Goal: Complete application form

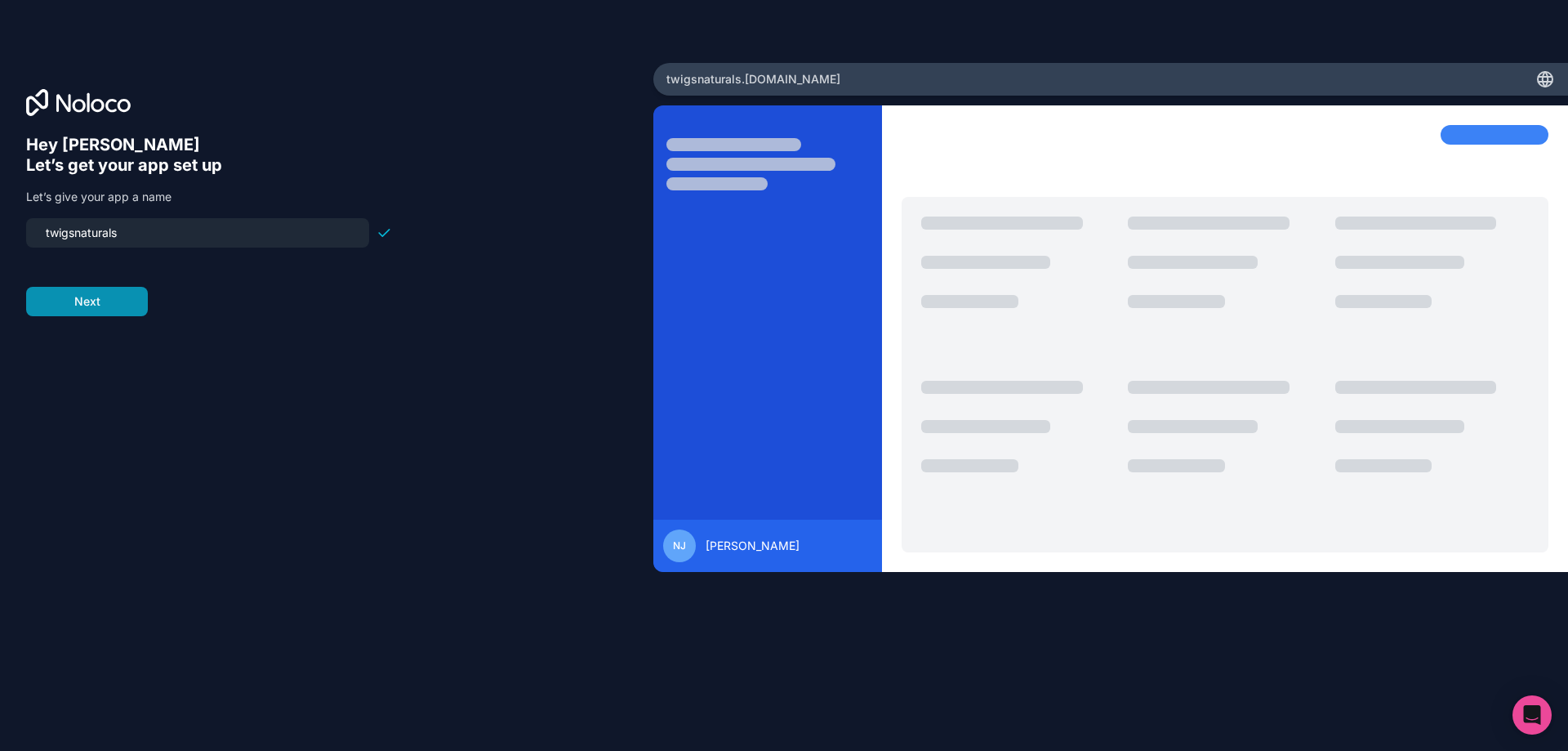
click at [136, 307] on button "Next" at bounding box center [87, 302] width 122 height 30
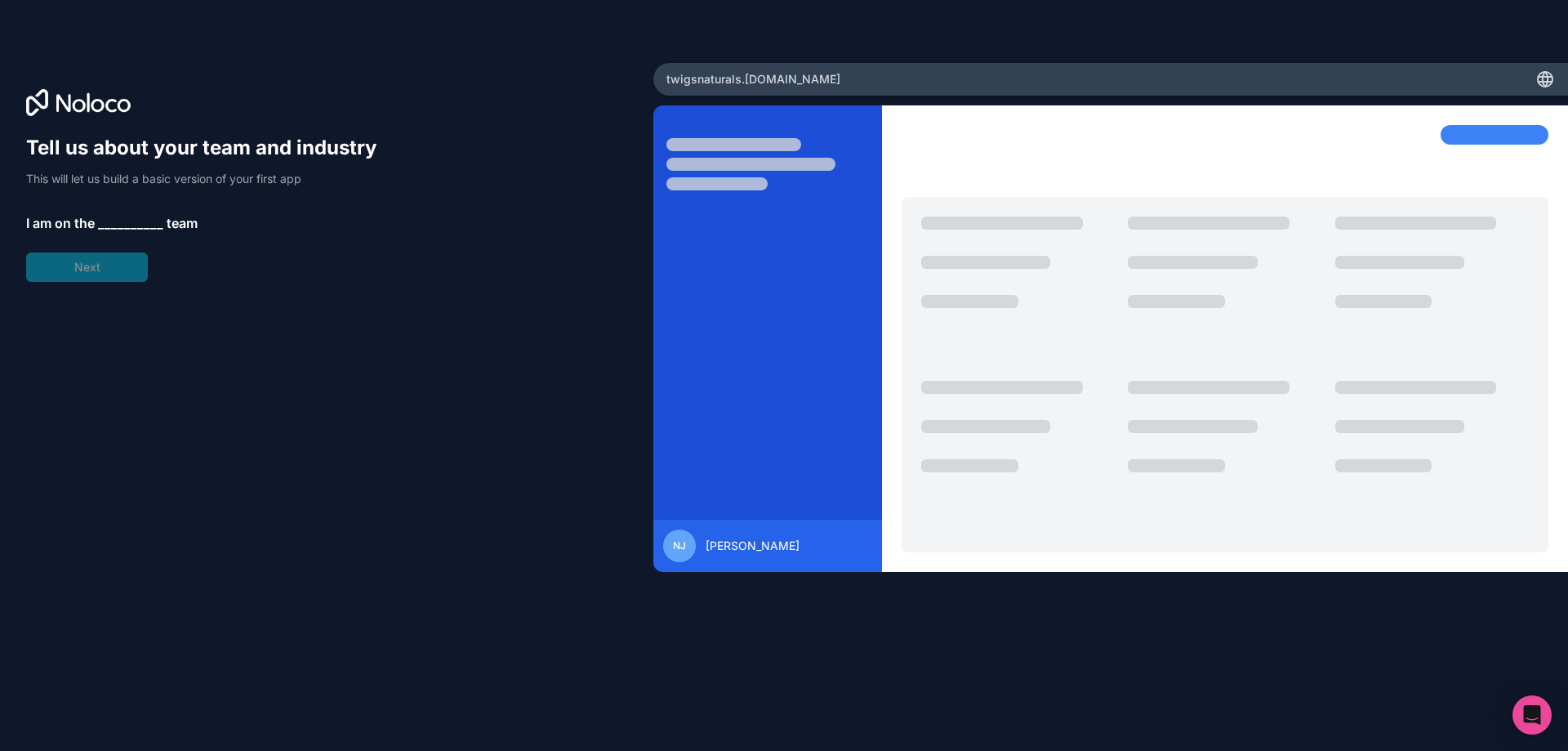
click at [144, 221] on span "__________" at bounding box center [130, 222] width 65 height 20
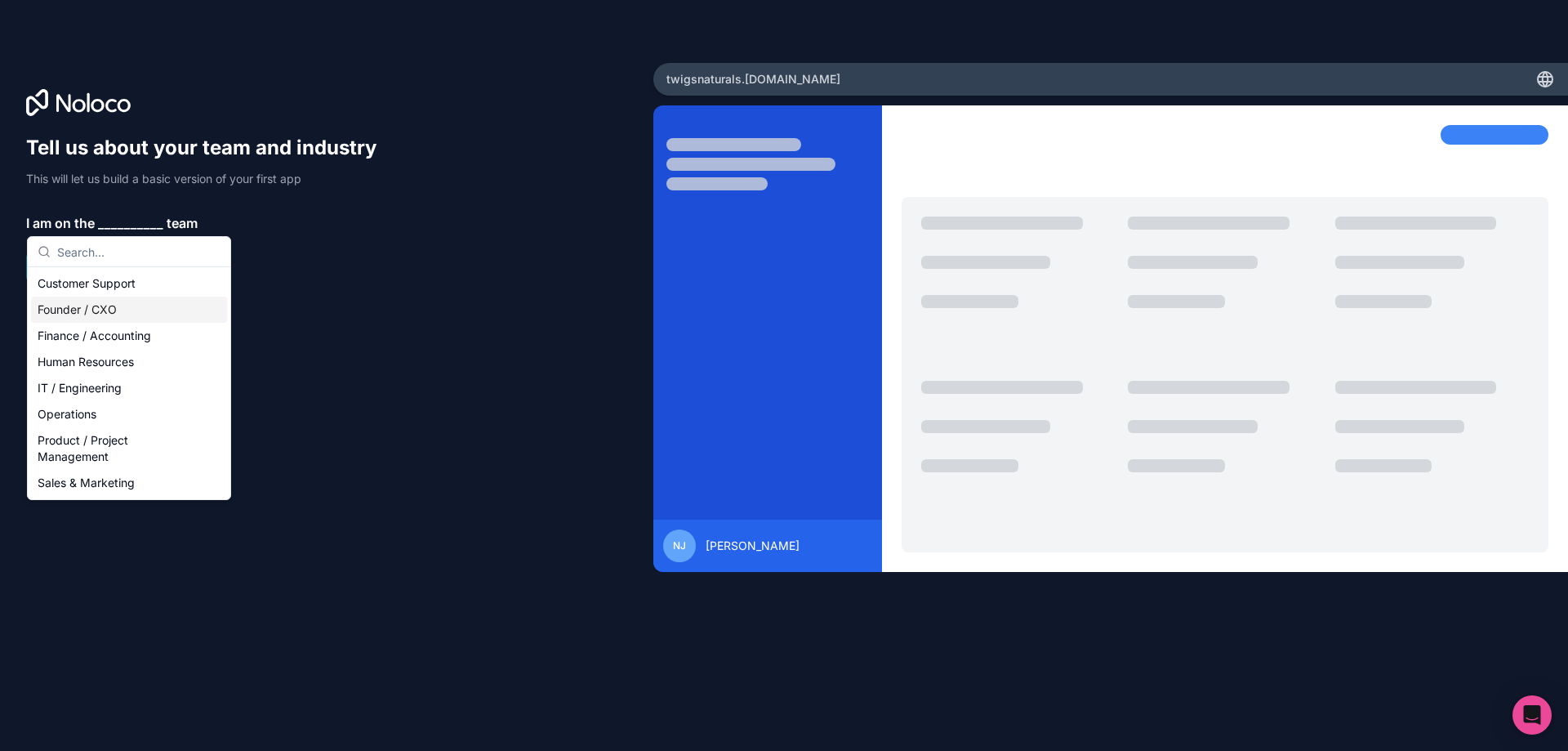
click at [136, 305] on div "Founder / CXO" at bounding box center [128, 310] width 196 height 26
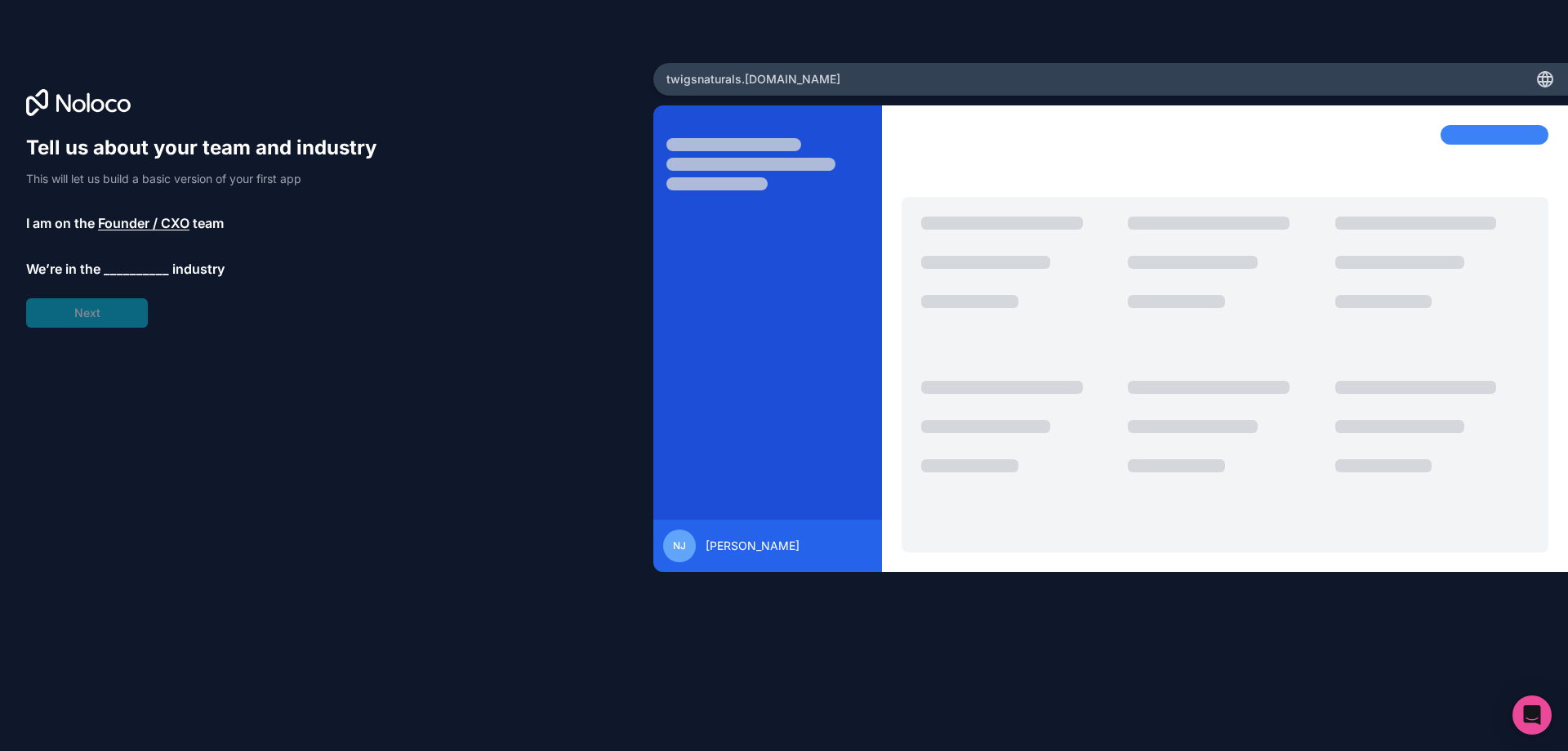
click at [137, 271] on span "__________" at bounding box center [136, 268] width 65 height 20
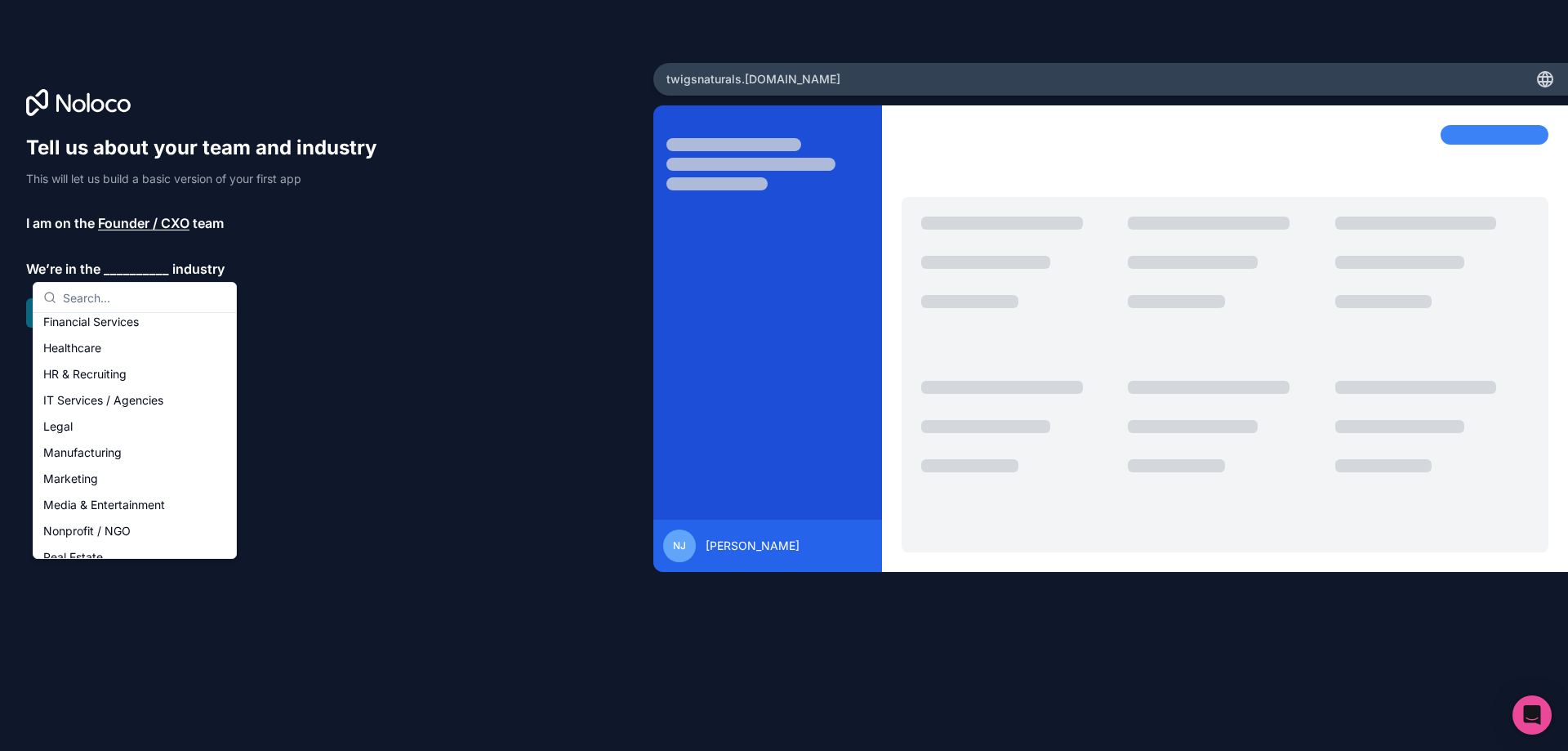
scroll to position [128, 0]
drag, startPoint x: 182, startPoint y: 411, endPoint x: 186, endPoint y: 432, distance: 21.4
click at [186, 432] on div "Accounting Automotive Construction Education Financial Services Healthcare HR &…" at bounding box center [134, 476] width 196 height 575
click at [186, 433] on div "Manufacturing" at bounding box center [134, 436] width 196 height 26
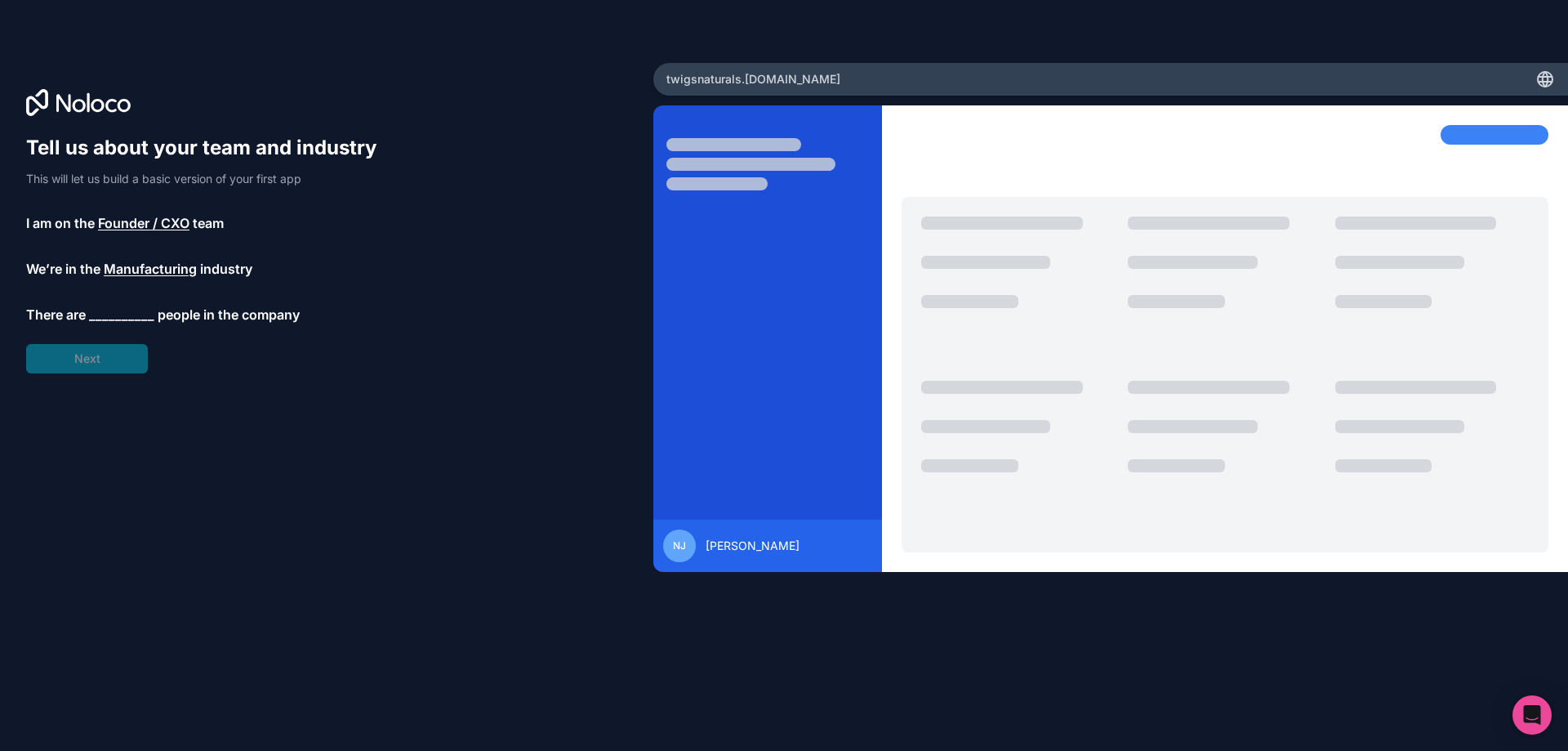
click at [157, 313] on span "people in the company" at bounding box center [228, 314] width 142 height 20
click at [130, 316] on span "__________" at bounding box center [122, 314] width 65 height 20
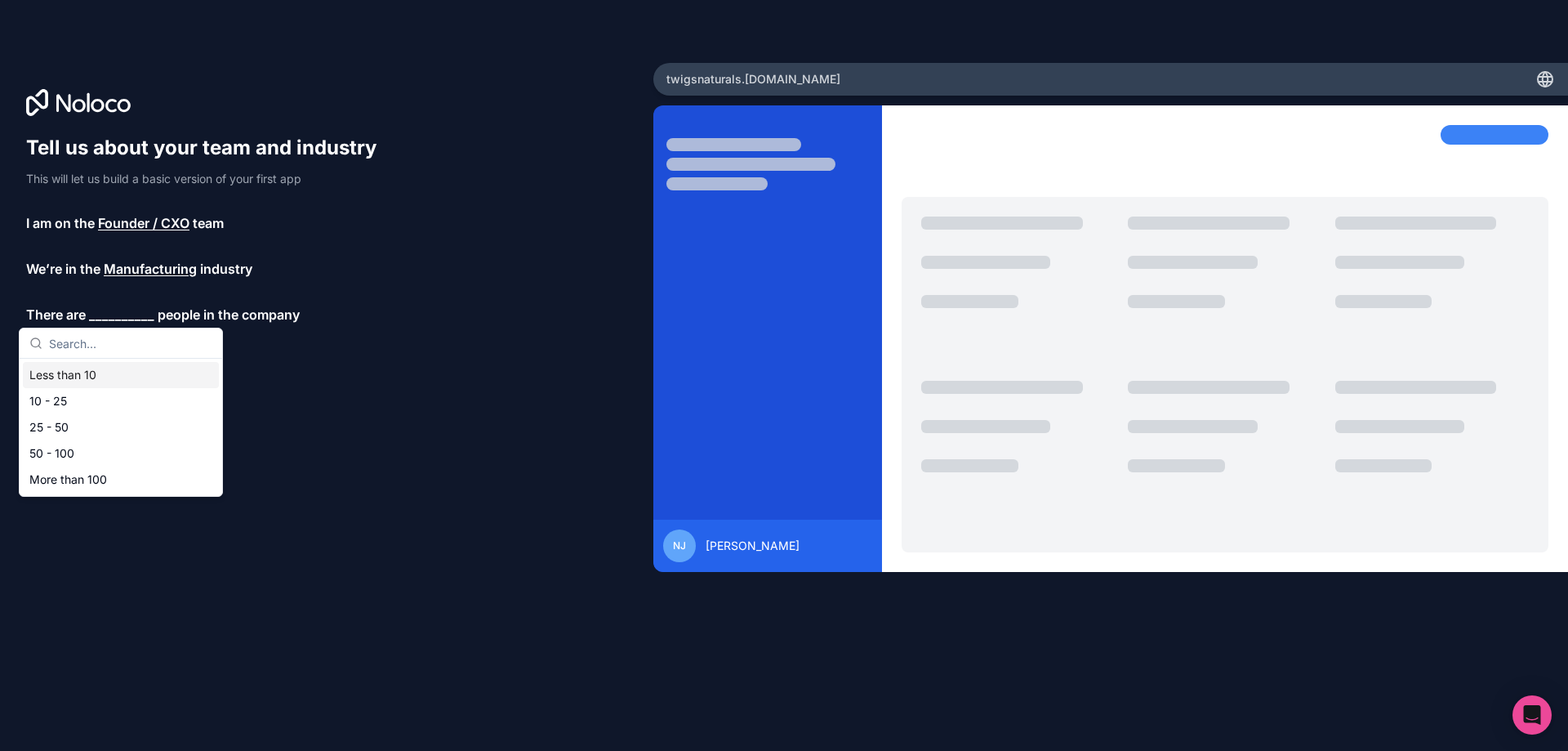
click at [129, 372] on div "Less than 10" at bounding box center [121, 375] width 196 height 26
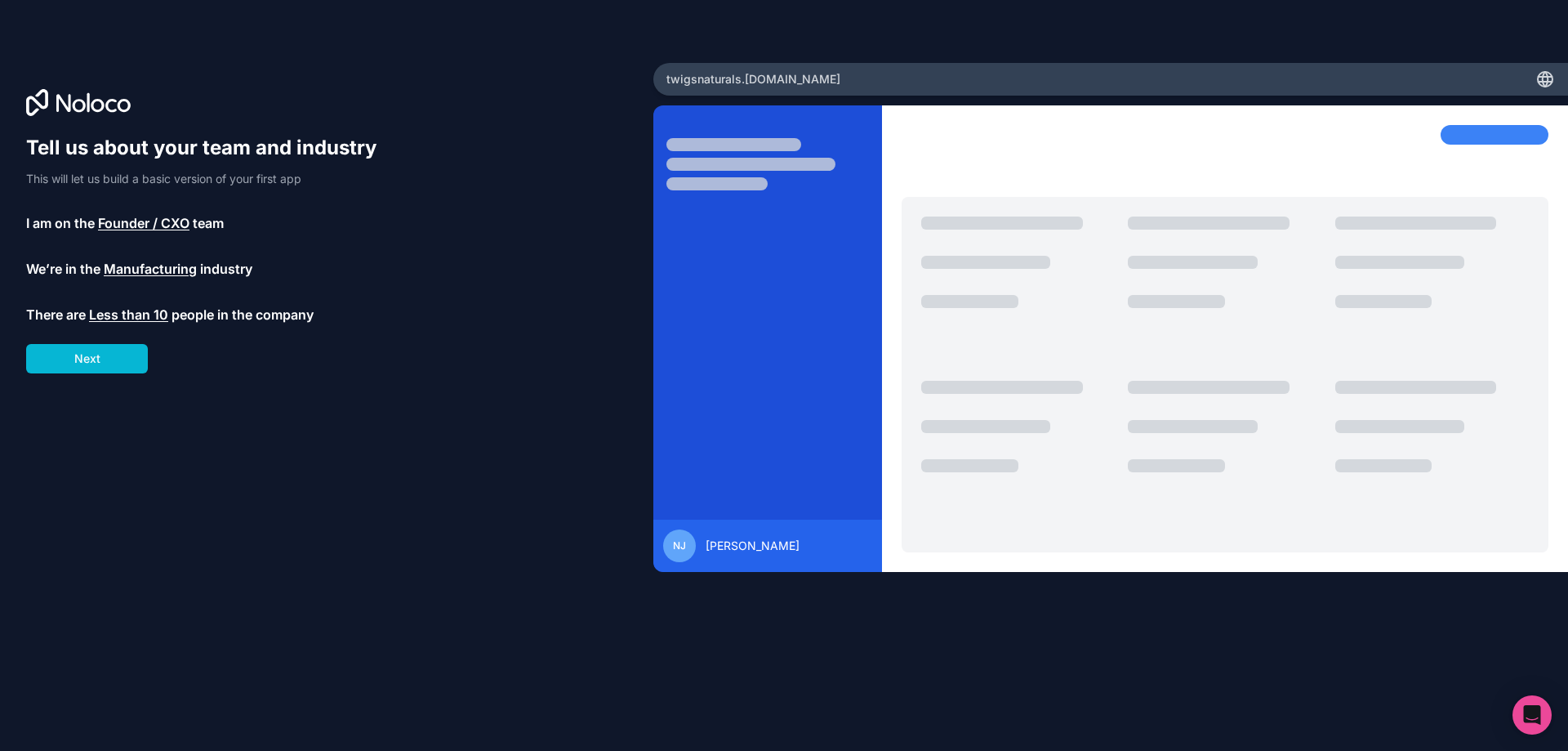
click at [130, 372] on button "Next" at bounding box center [87, 359] width 122 height 30
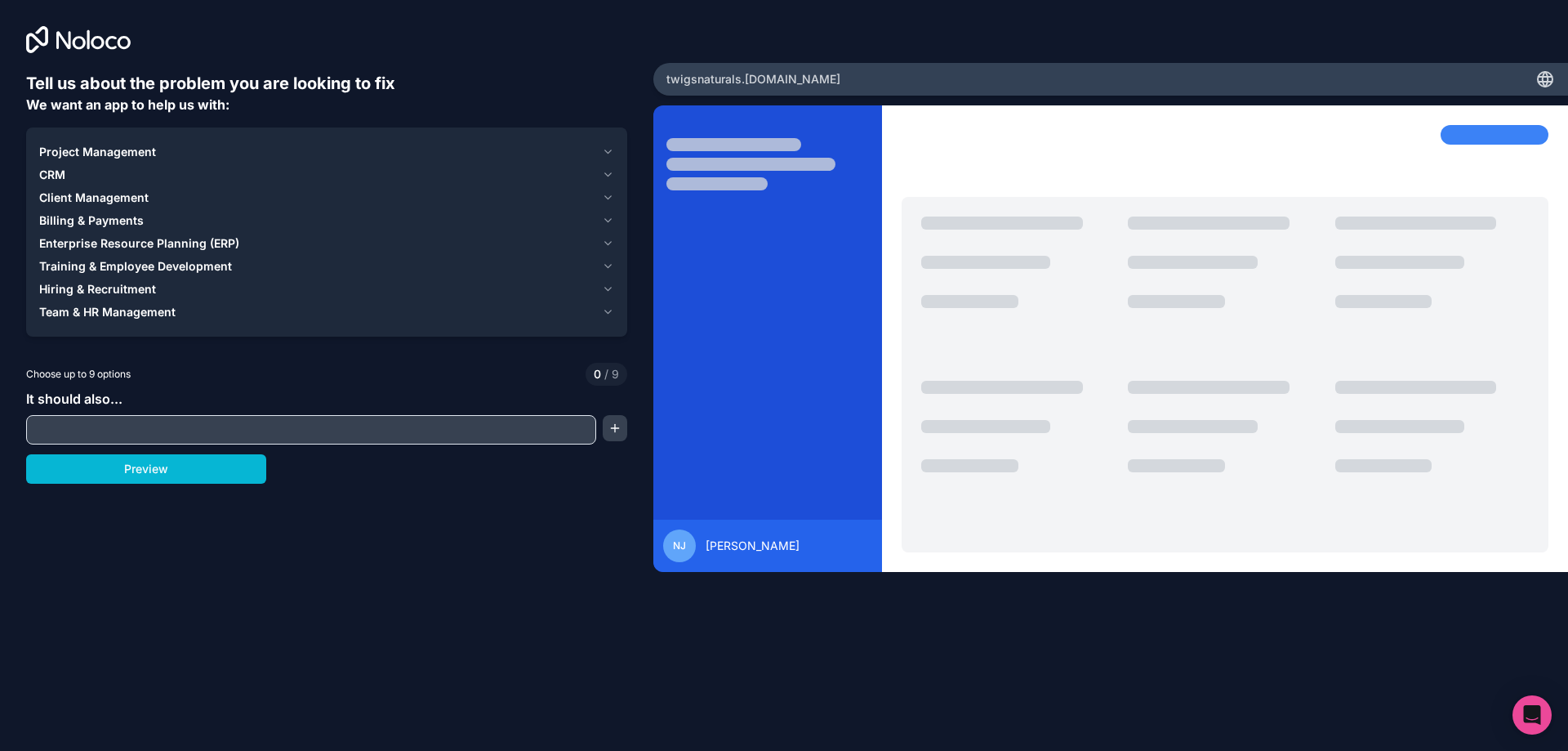
click at [182, 427] on input "text" at bounding box center [311, 429] width 562 height 23
click at [182, 384] on div "Choose up to 9 options 0 / 9" at bounding box center [327, 374] width 601 height 23
click at [612, 431] on button "button" at bounding box center [615, 428] width 24 height 26
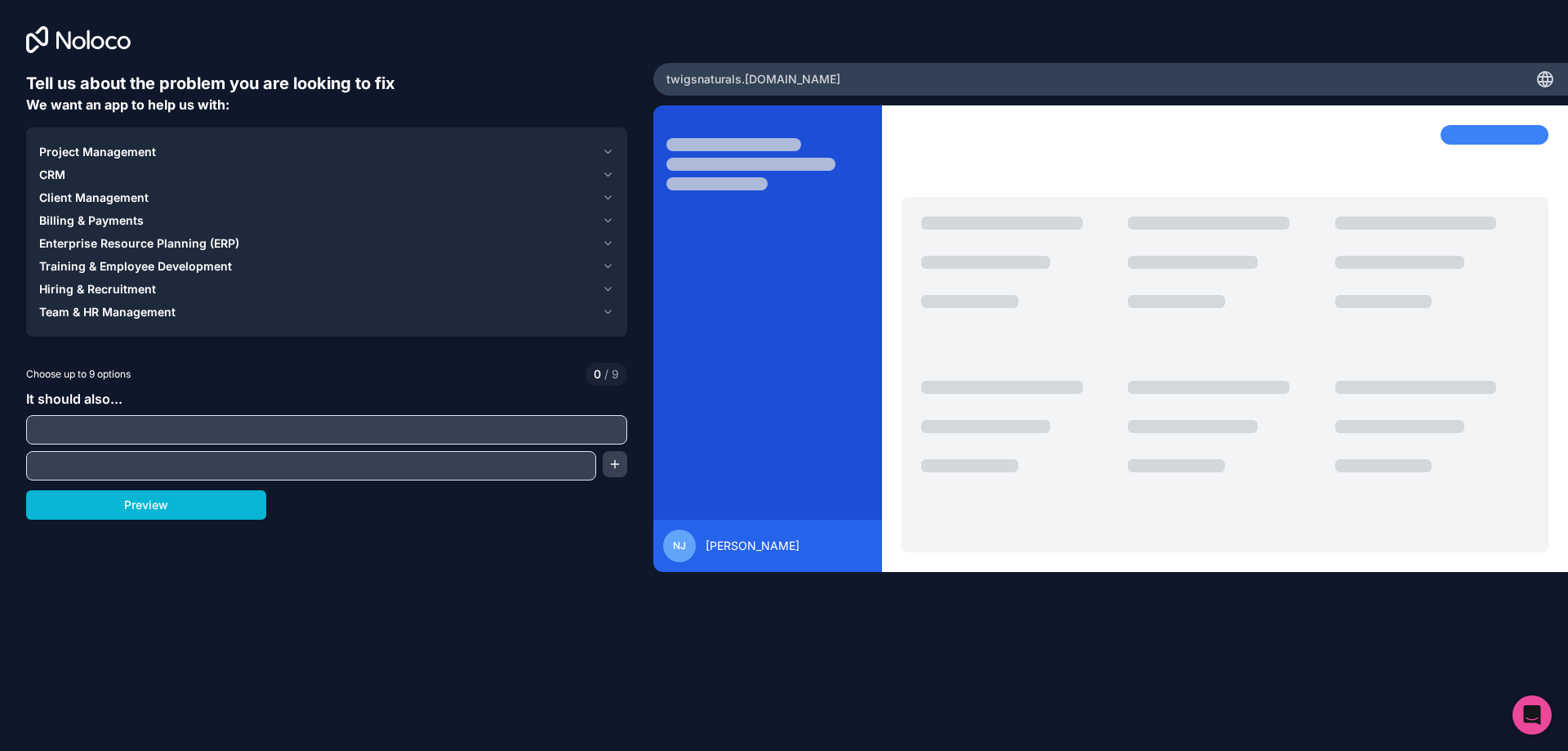
click at [572, 428] on input "text" at bounding box center [326, 429] width 593 height 23
type input "Manufacturing Dashboard"
type input "Pr"
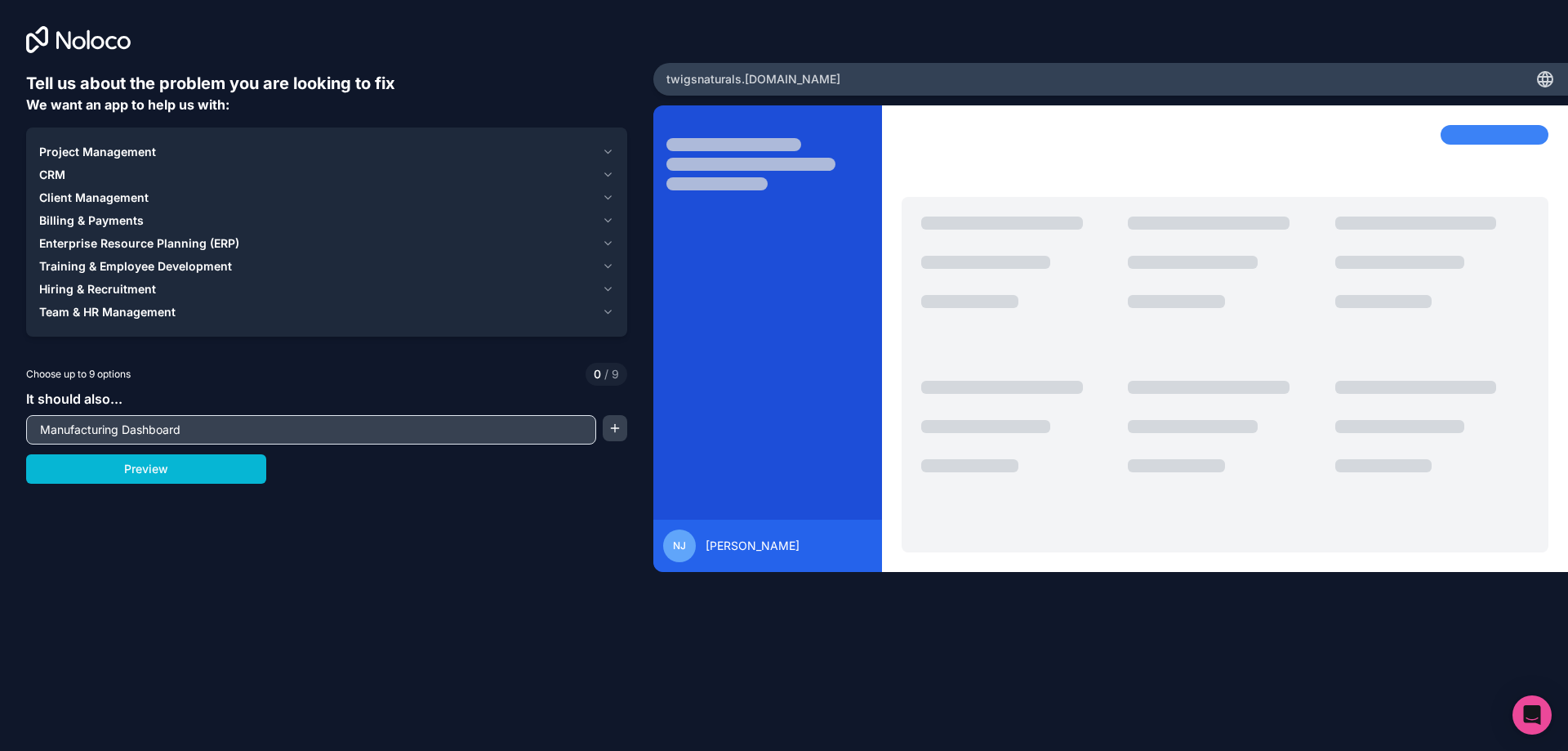
click at [110, 434] on input "Manufacturing Dashboard" at bounding box center [311, 429] width 562 height 23
type input "Production Dashboard"
click at [610, 426] on button "button" at bounding box center [615, 428] width 24 height 26
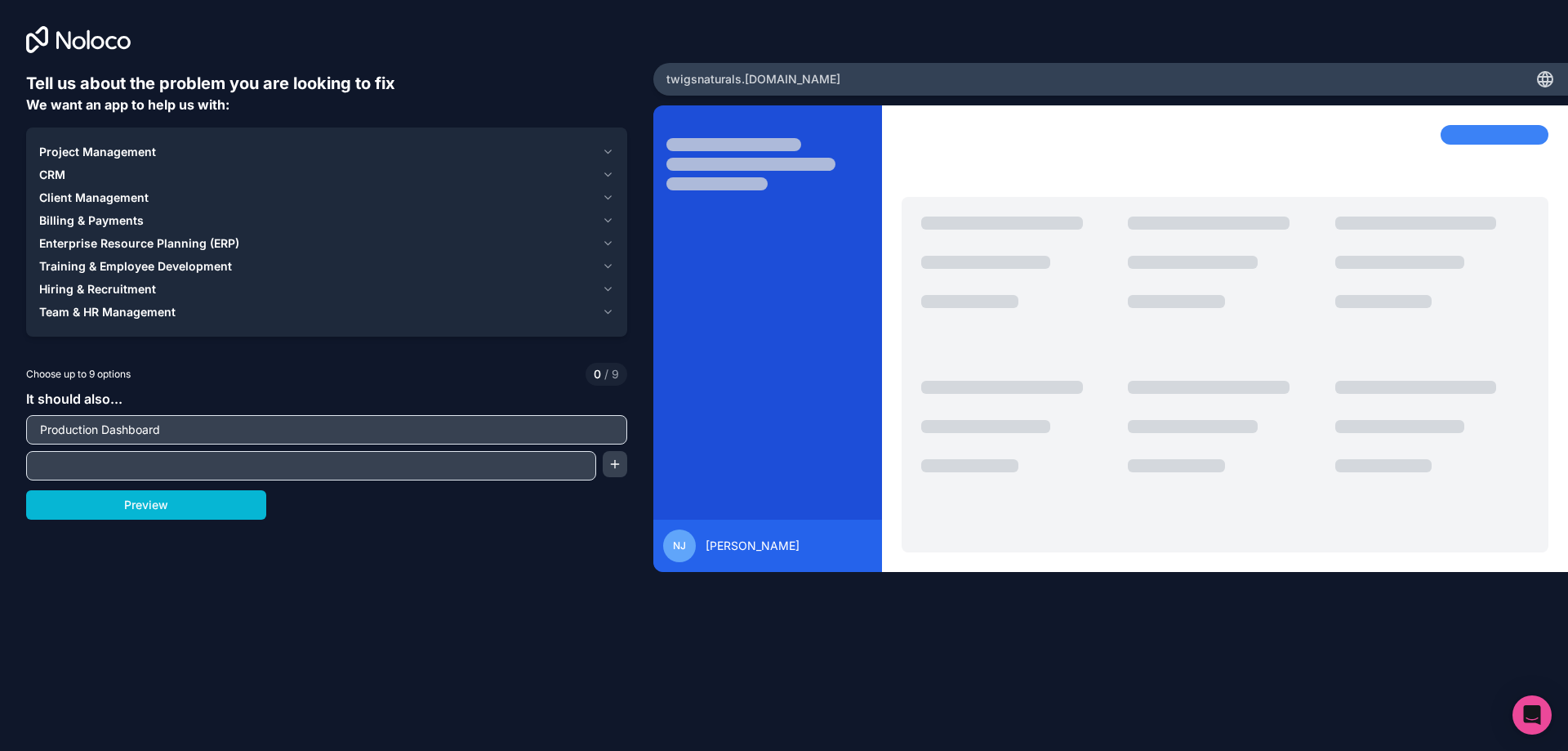
click at [460, 463] on input "text" at bounding box center [311, 465] width 562 height 23
type input "Finance Dashboard"
click at [205, 511] on button "Preview" at bounding box center [146, 505] width 240 height 30
click at [523, 436] on input "Production Dashboard" at bounding box center [326, 429] width 593 height 23
click at [520, 434] on input "Production Dashboard" at bounding box center [326, 429] width 593 height 23
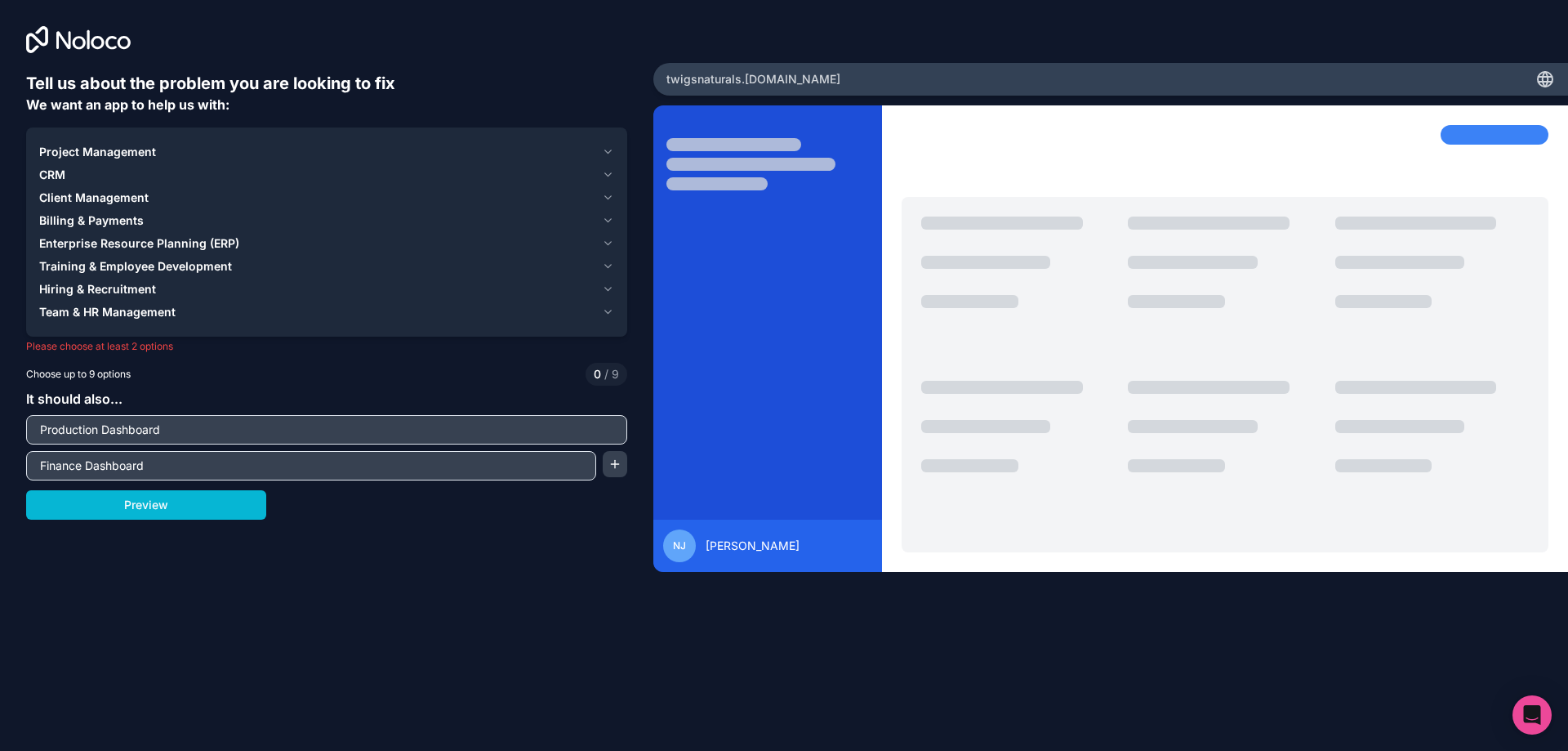
click at [520, 434] on input "Production Dashboard" at bounding box center [326, 429] width 593 height 23
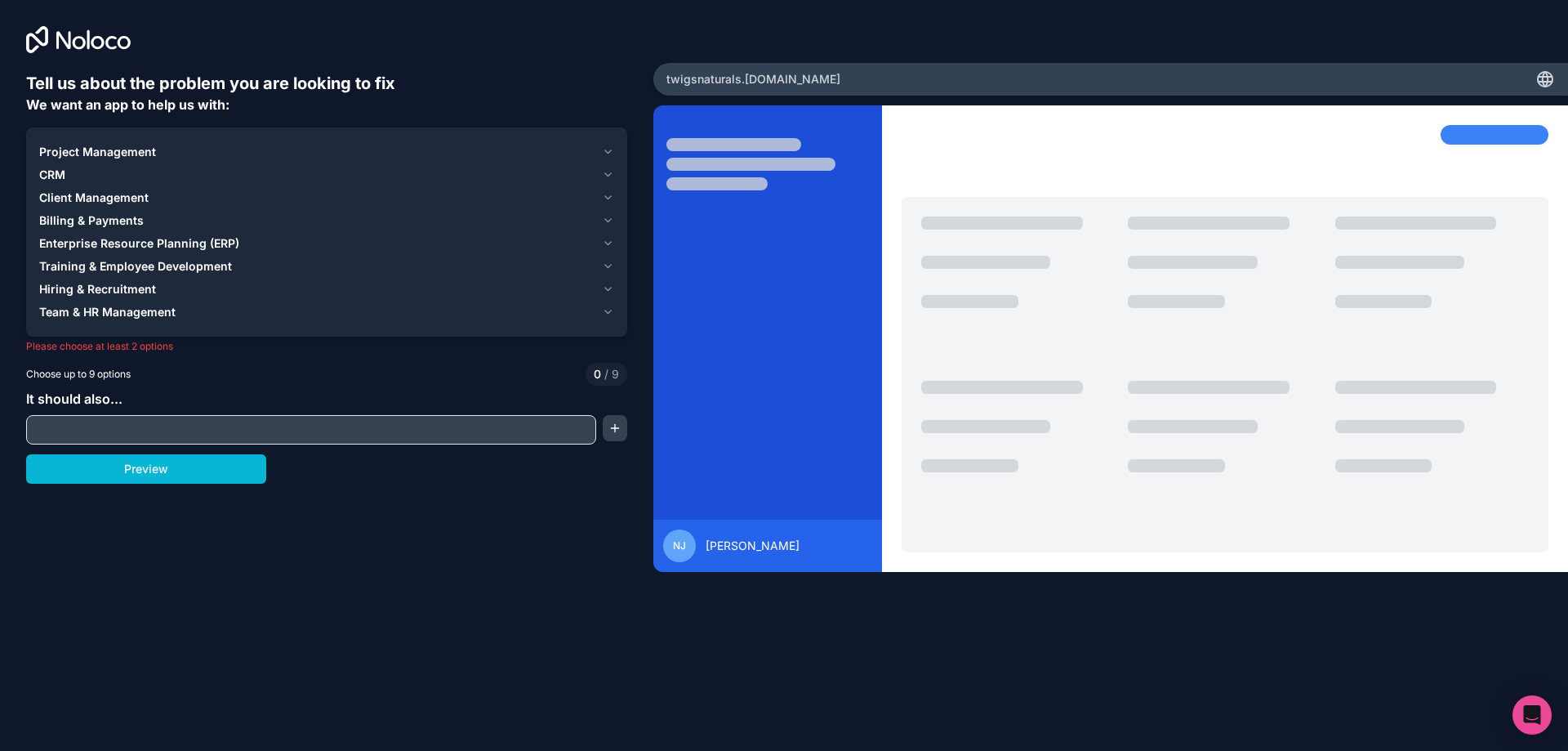
click at [126, 146] on span "Project Management" at bounding box center [98, 152] width 117 height 17
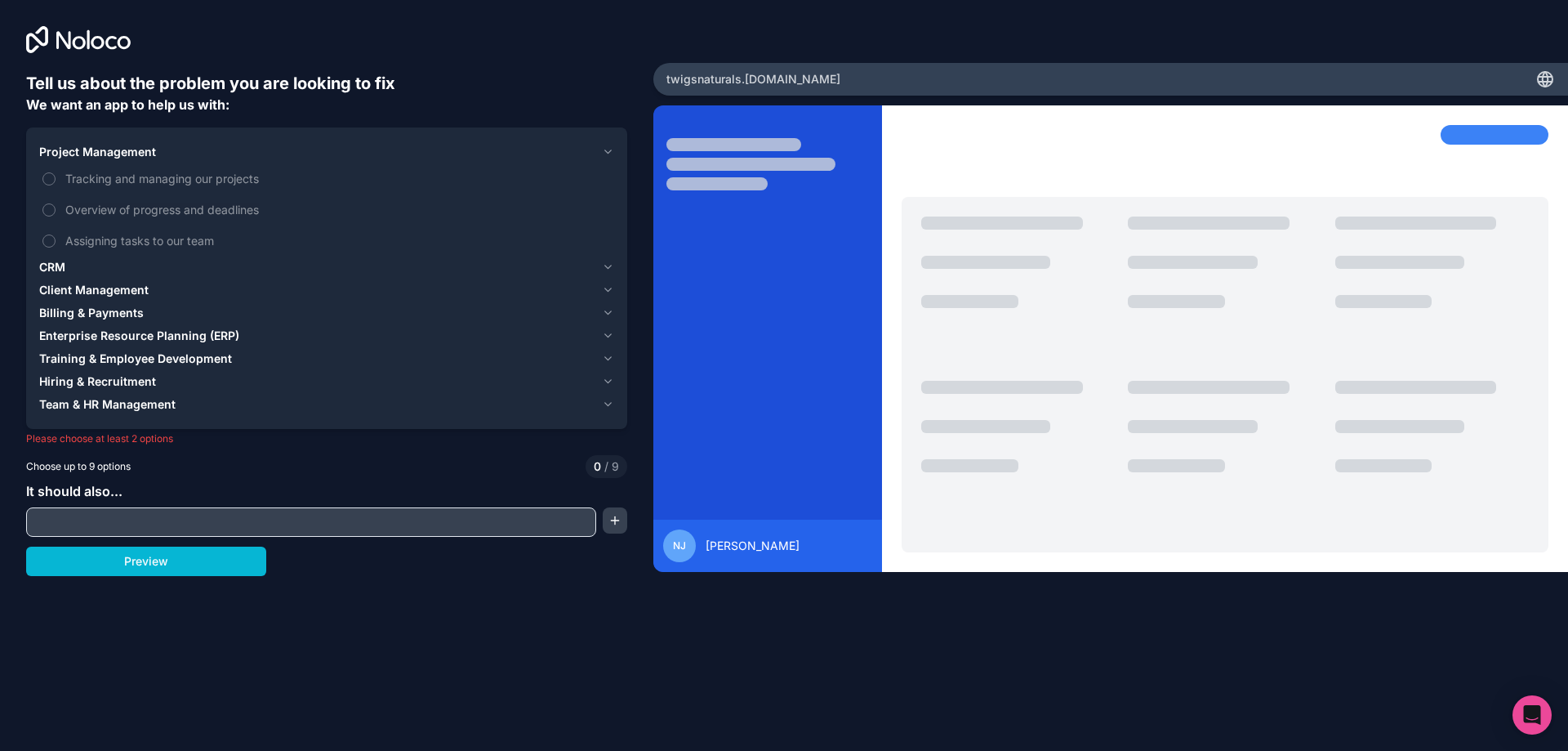
click at [126, 146] on span "Project Management" at bounding box center [98, 152] width 117 height 17
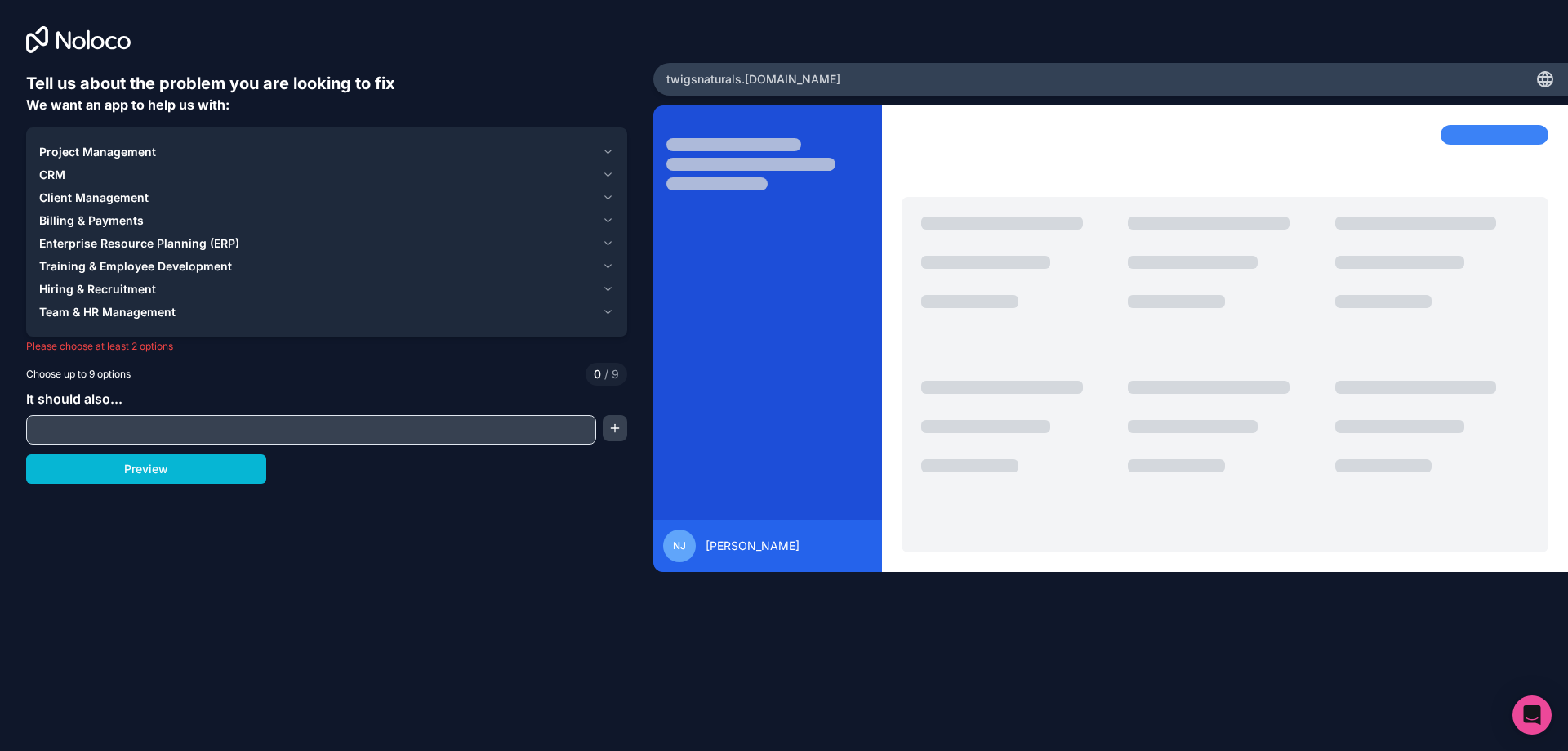
click at [124, 312] on span "Team & HR Management" at bounding box center [107, 312] width 137 height 17
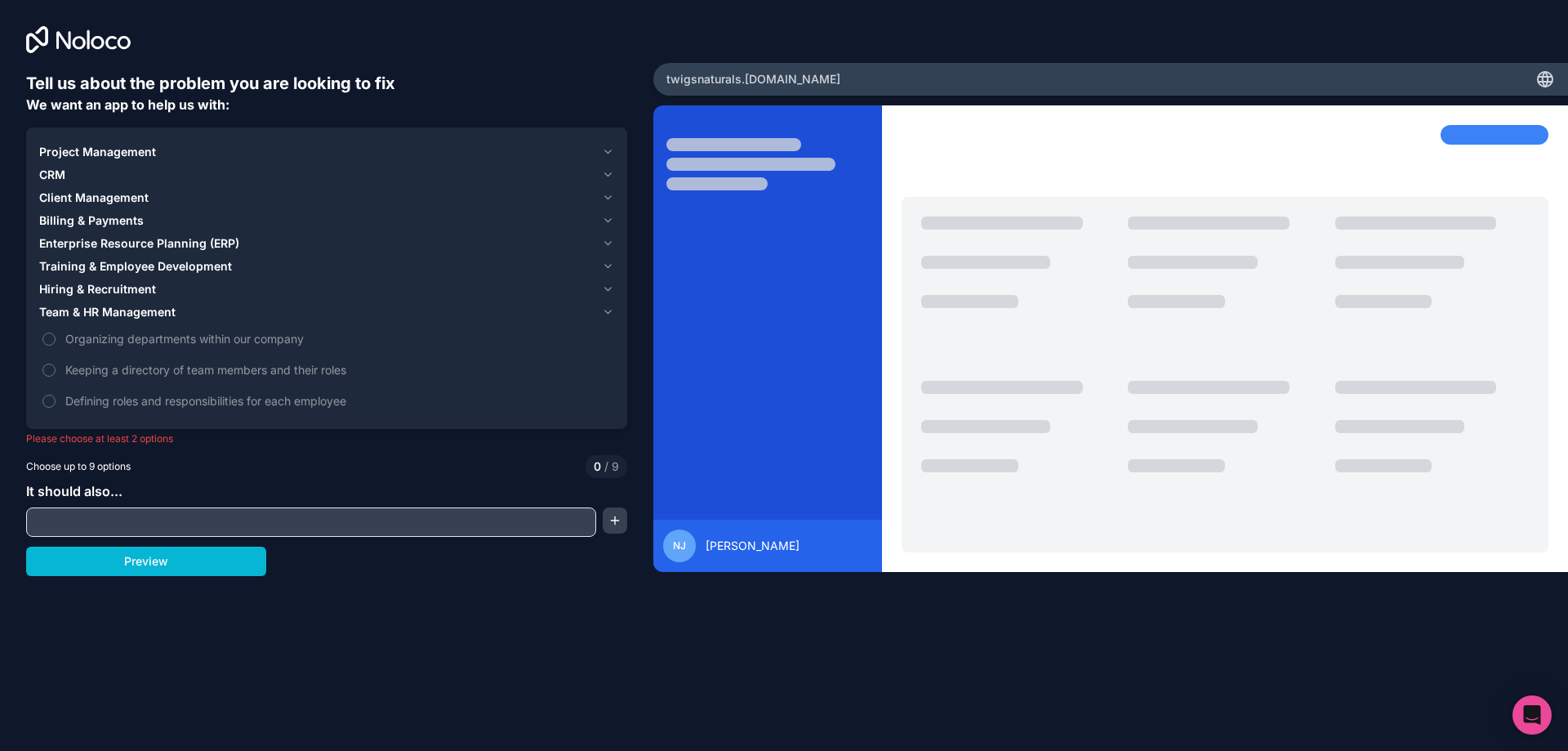
click at [124, 285] on span "Hiring & Recruitment" at bounding box center [98, 289] width 117 height 17
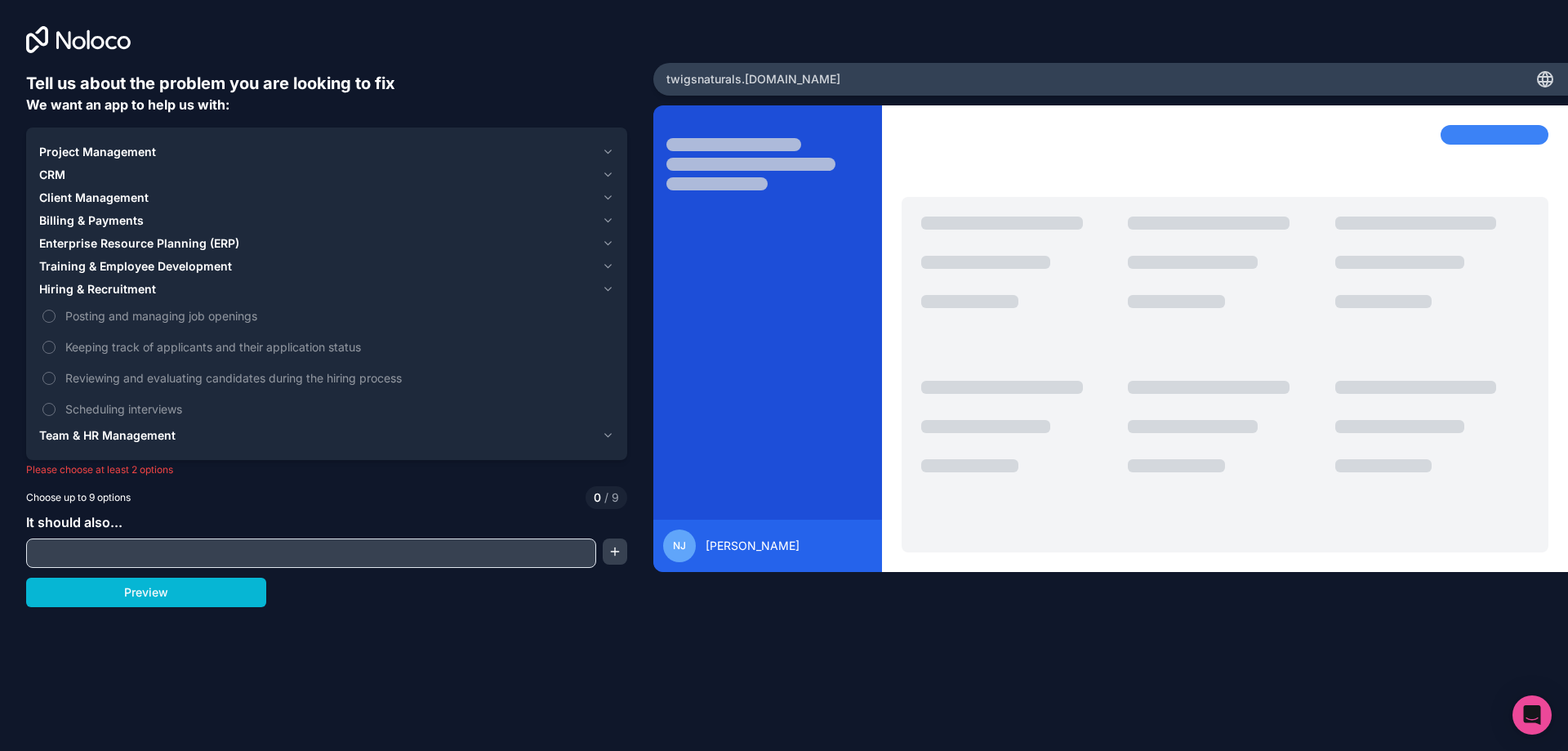
click at [137, 287] on span "Hiring & Recruitment" at bounding box center [98, 289] width 117 height 17
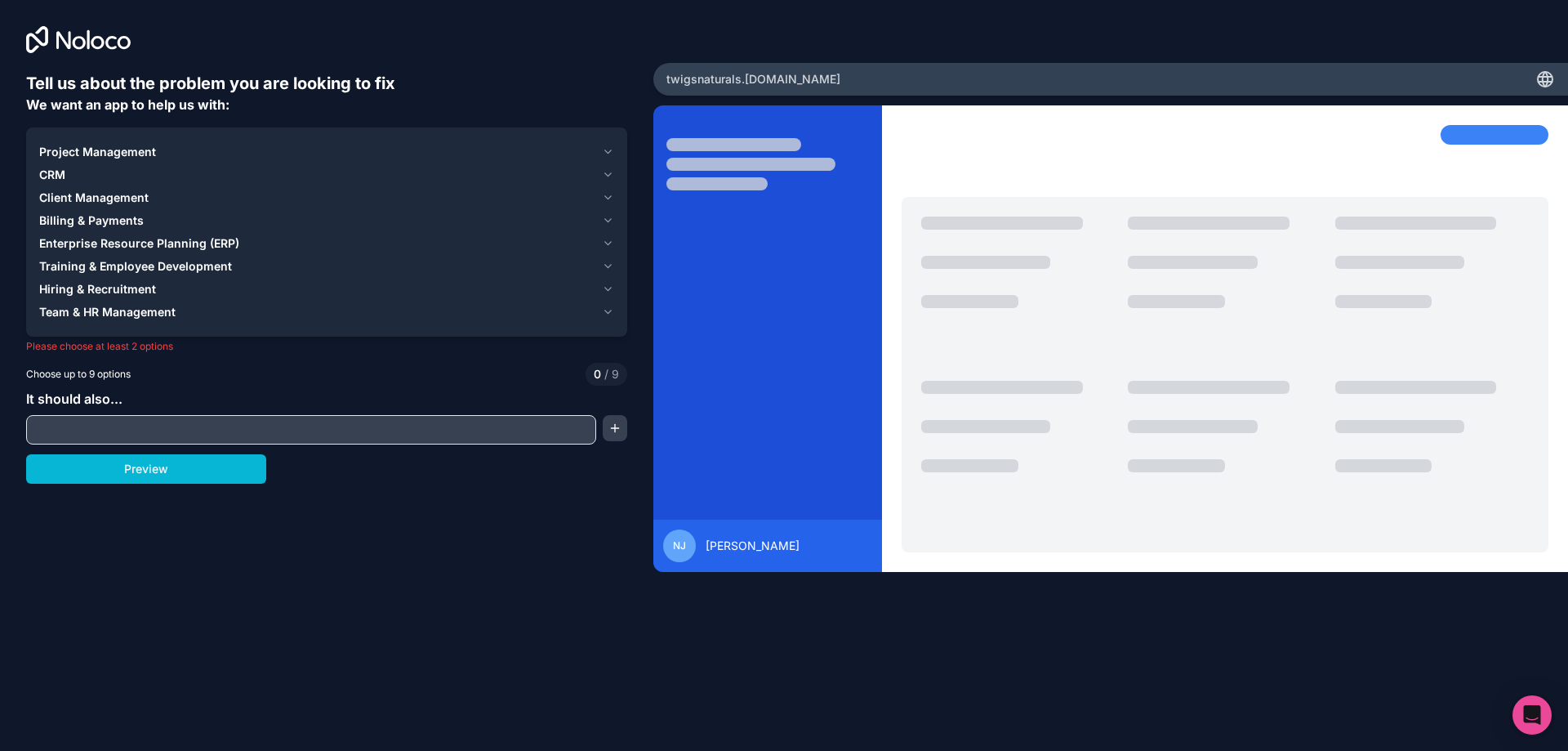
click at [106, 243] on span "Enterprise Resource Planning (ERP)" at bounding box center [139, 244] width 200 height 17
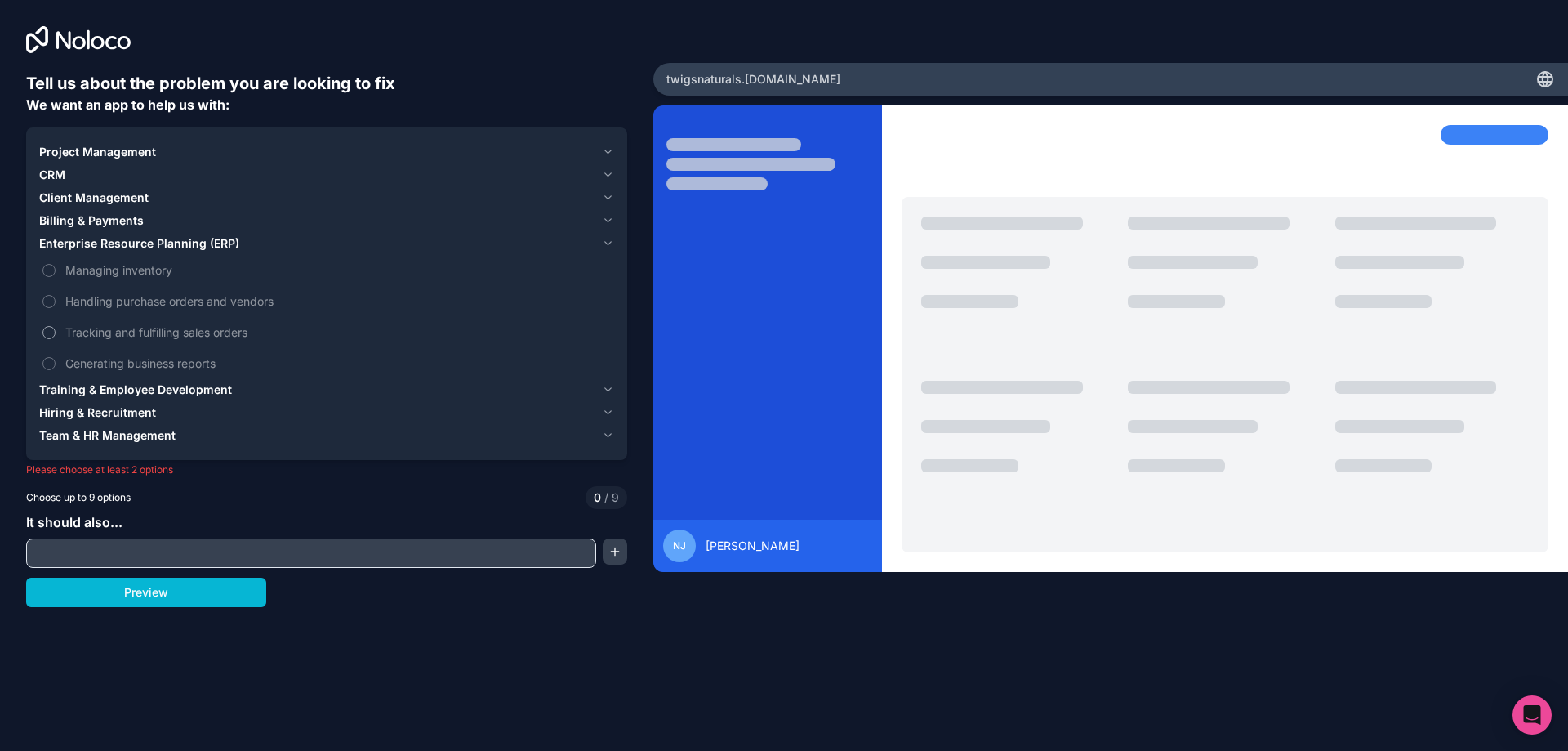
click at [156, 334] on span "Tracking and fulfilling sales orders" at bounding box center [338, 332] width 545 height 17
click at [56, 334] on button "Tracking and fulfilling sales orders" at bounding box center [49, 332] width 13 height 13
click at [167, 357] on span "Generating business reports" at bounding box center [338, 363] width 545 height 17
click at [56, 357] on button "Generating business reports" at bounding box center [49, 364] width 13 height 13
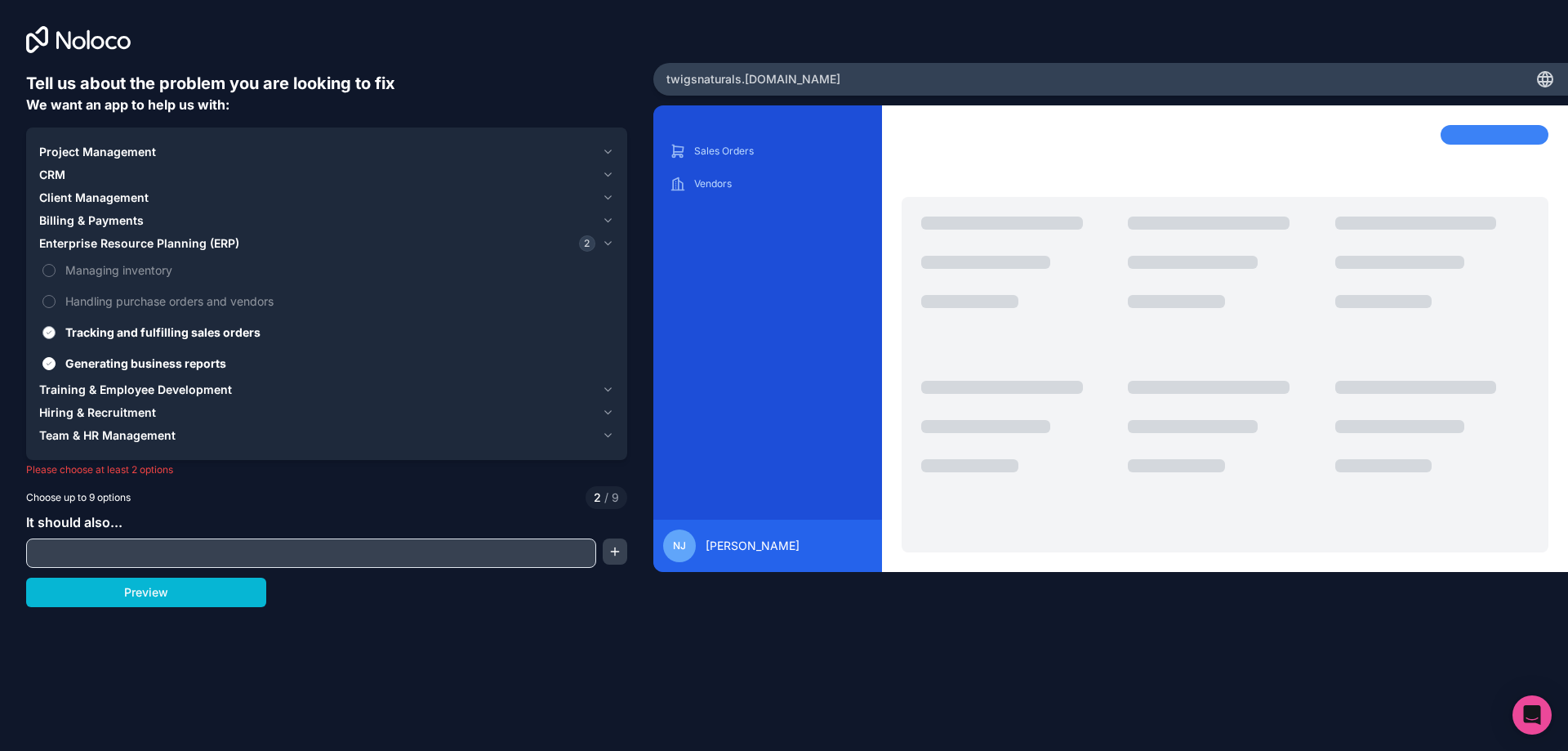
click at [162, 331] on span "Tracking and fulfilling sales orders" at bounding box center [338, 332] width 545 height 17
click at [56, 331] on button "Tracking and fulfilling sales orders" at bounding box center [49, 332] width 13 height 13
click at [121, 210] on button "Billing & Payments" at bounding box center [327, 221] width 575 height 23
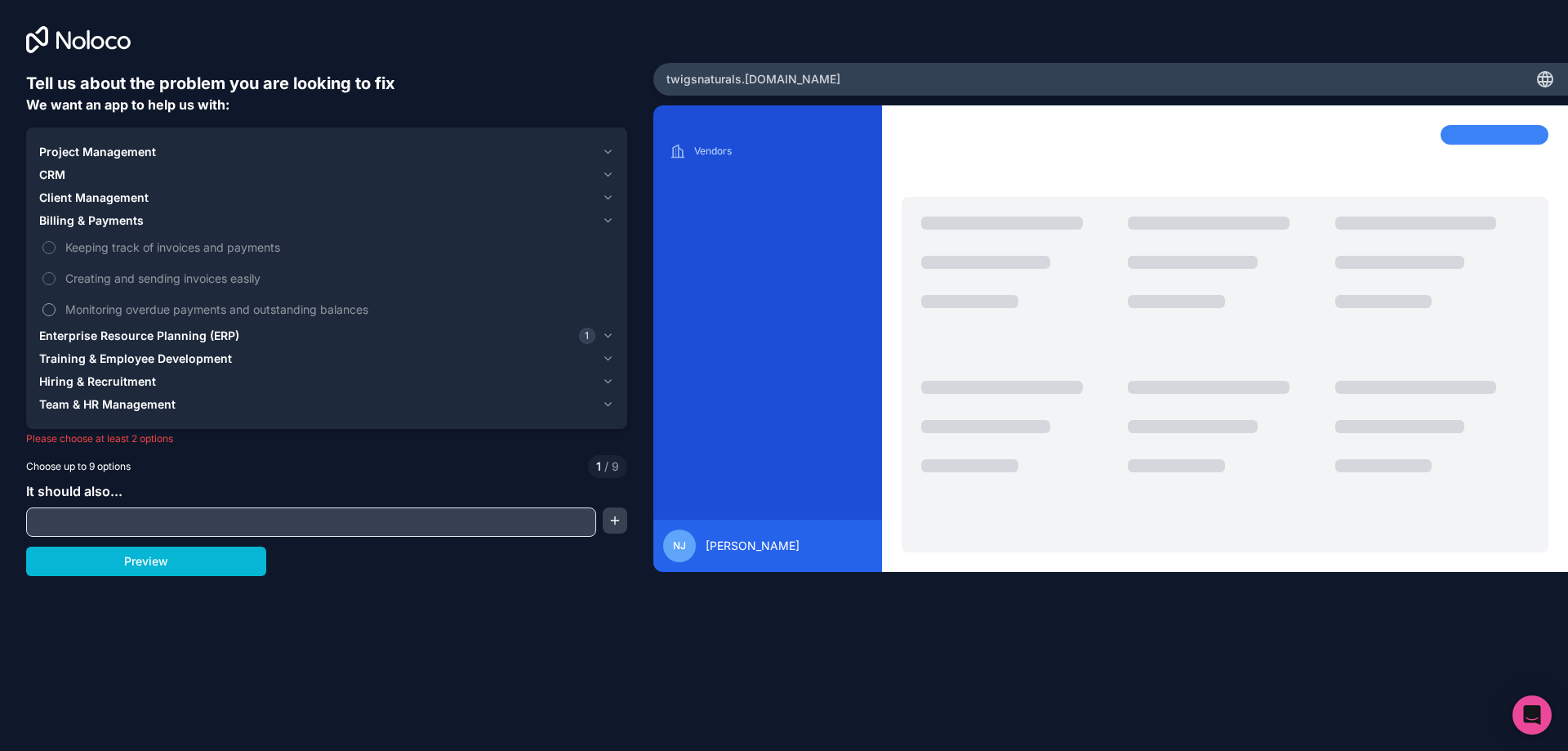
click at [158, 298] on label "Monitoring overdue payments and outstanding balances" at bounding box center [327, 309] width 575 height 30
click at [56, 303] on button "Monitoring overdue payments and outstanding balances" at bounding box center [49, 310] width 13 height 13
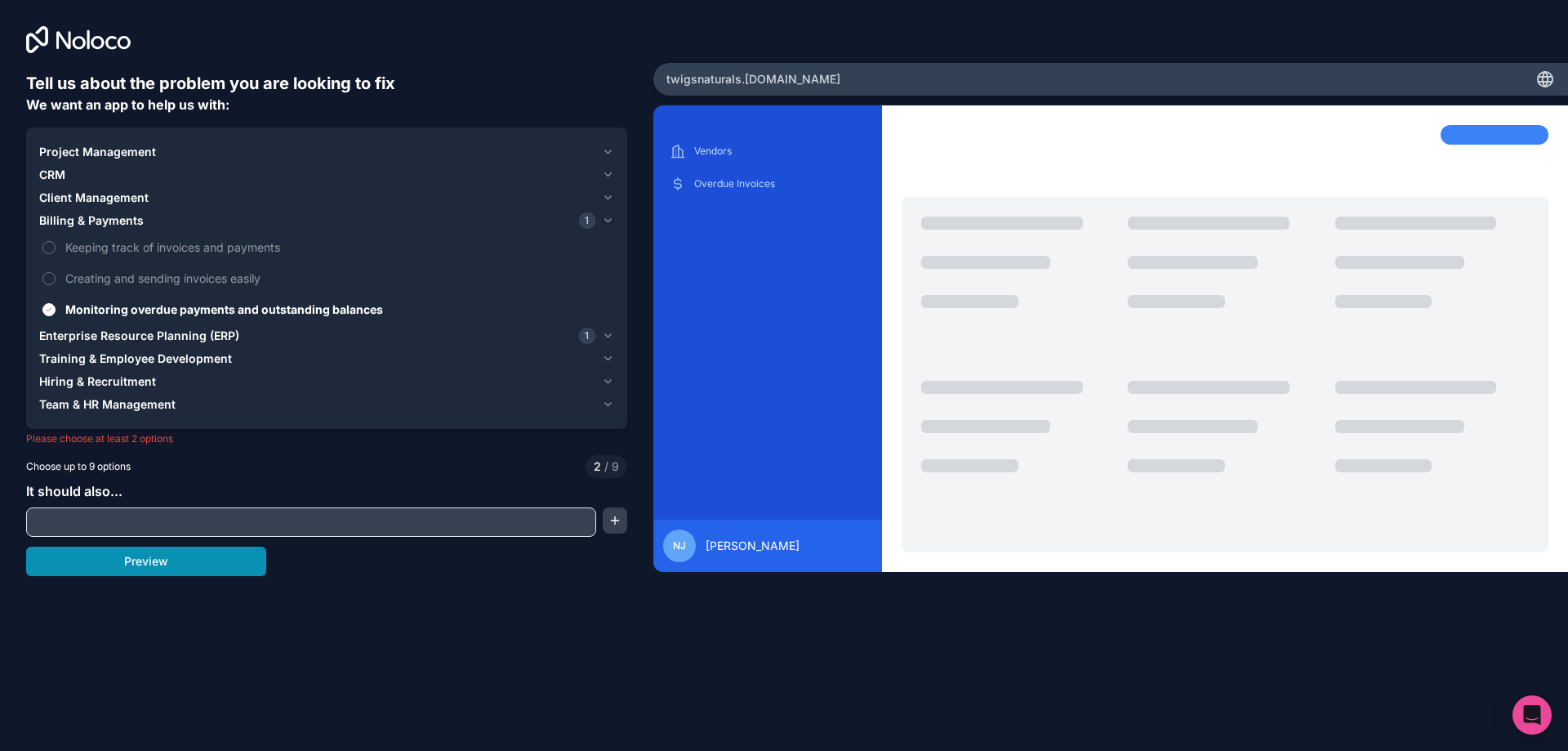
click at [211, 559] on button "Preview" at bounding box center [146, 561] width 240 height 30
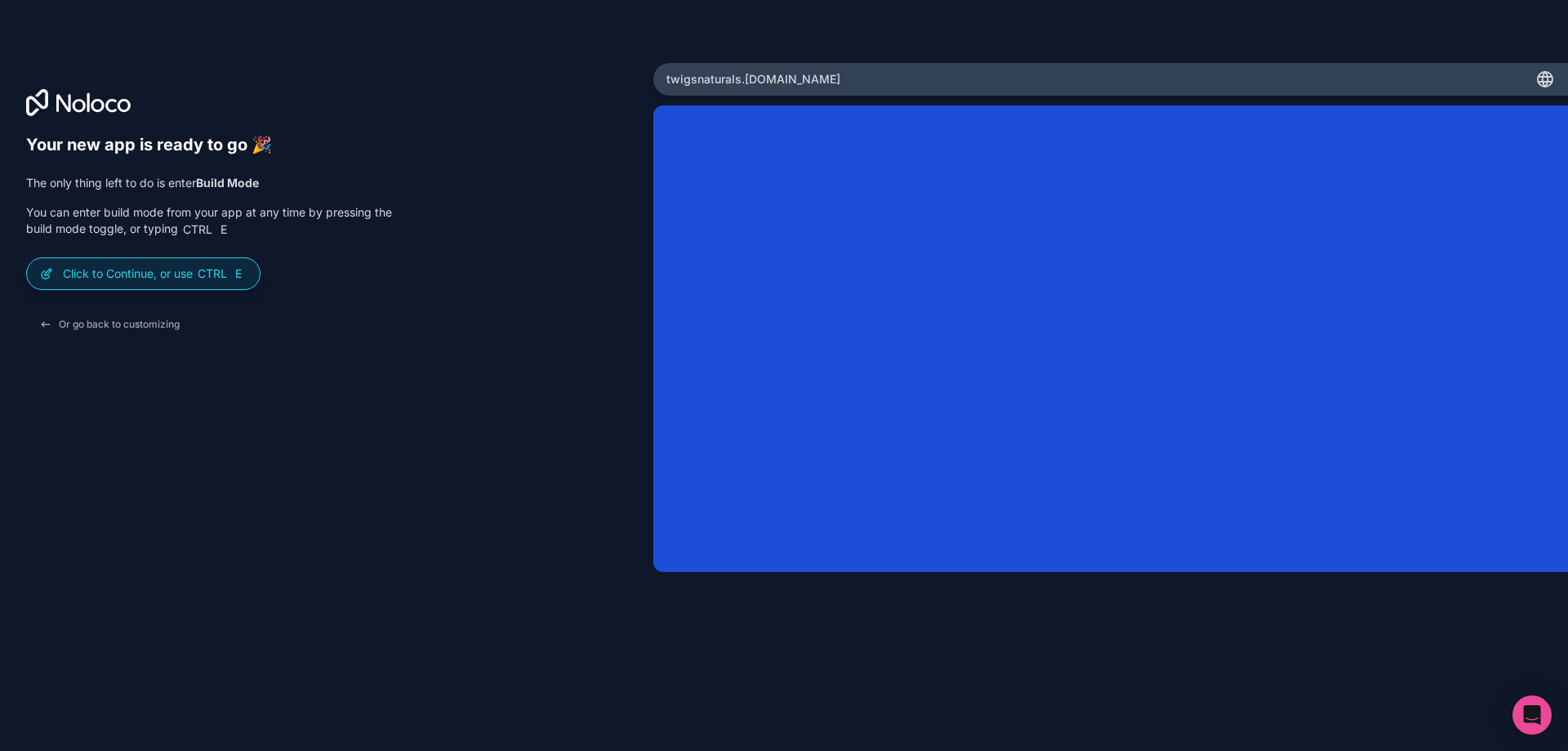
click at [530, 262] on div "Your new app is ready to go 🎉 The only thing left to do is enter Build Mode You…" at bounding box center [327, 398] width 601 height 528
